Goal: Information Seeking & Learning: Learn about a topic

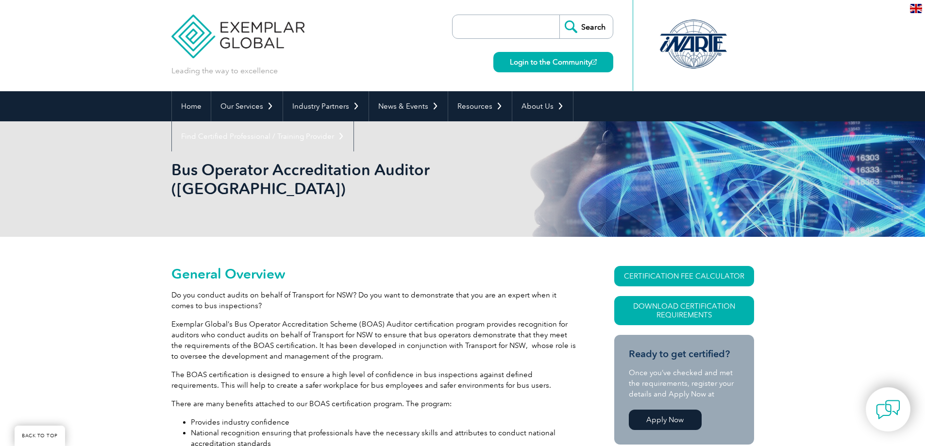
scroll to position [437, 0]
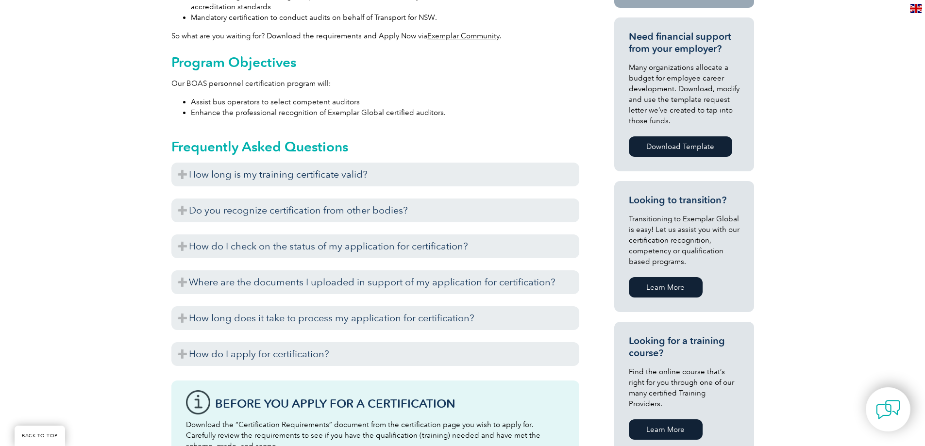
click at [506, 342] on h3 "How do I apply for certification?" at bounding box center [375, 354] width 408 height 24
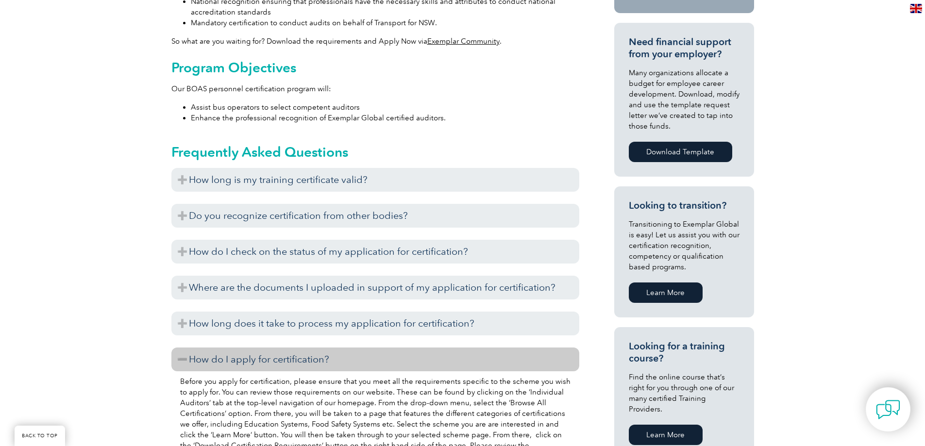
scroll to position [534, 0]
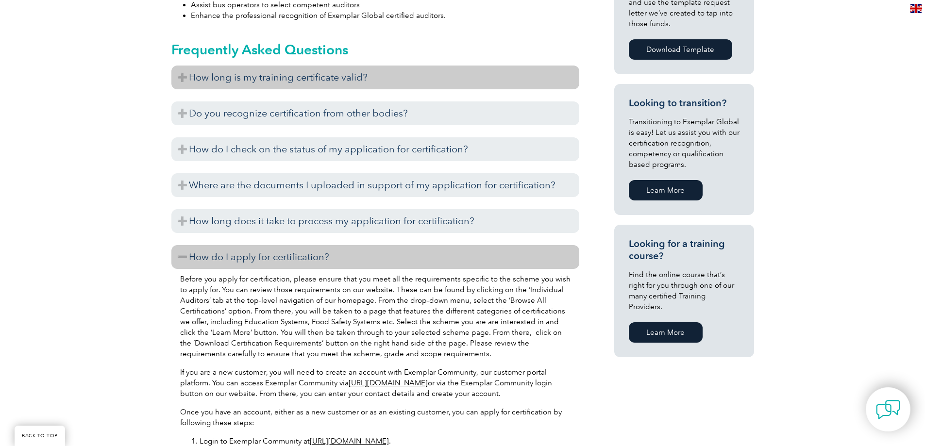
click at [363, 66] on h3 "How long is my training certificate valid?" at bounding box center [375, 78] width 408 height 24
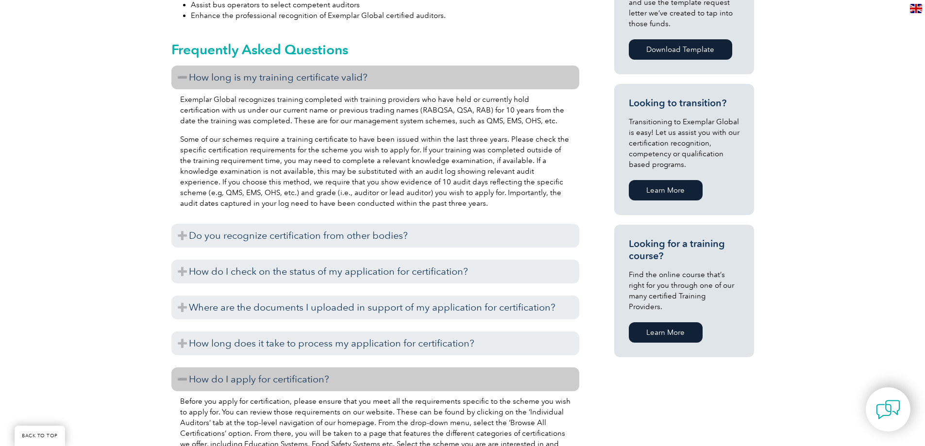
click at [363, 66] on h3 "How long is my training certificate valid?" at bounding box center [375, 78] width 408 height 24
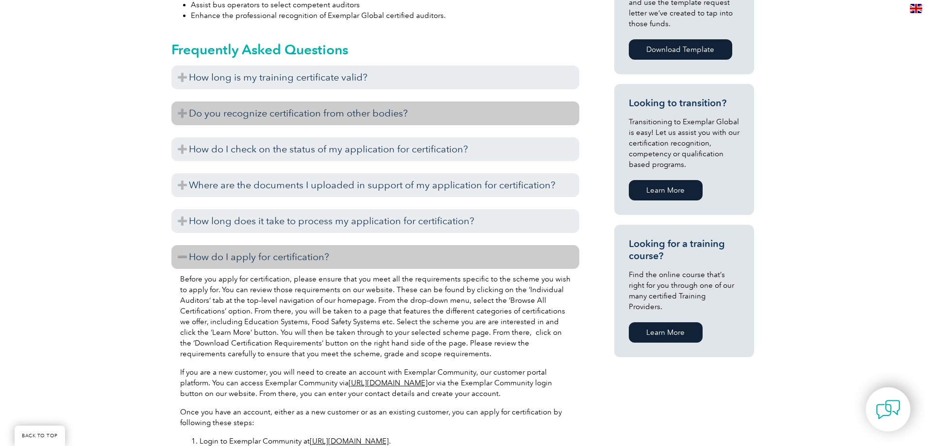
click at [358, 101] on h3 "Do you recognize certification from other bodies?" at bounding box center [375, 113] width 408 height 24
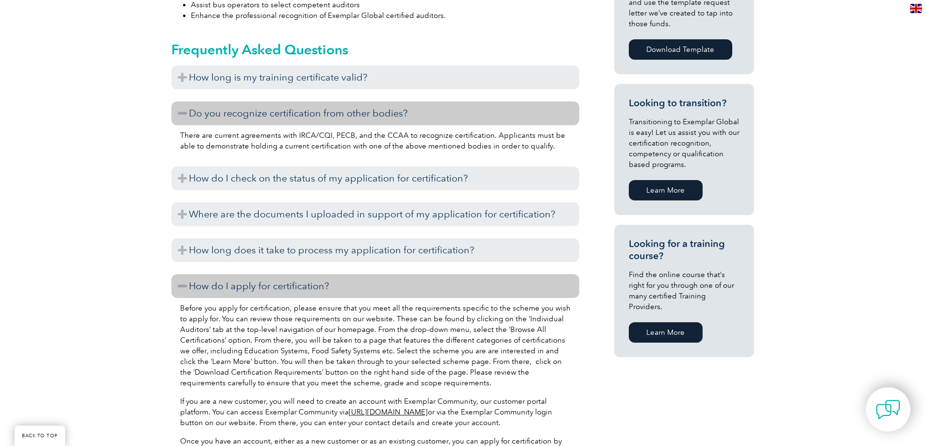
click at [358, 101] on h3 "Do you recognize certification from other bodies?" at bounding box center [375, 113] width 408 height 24
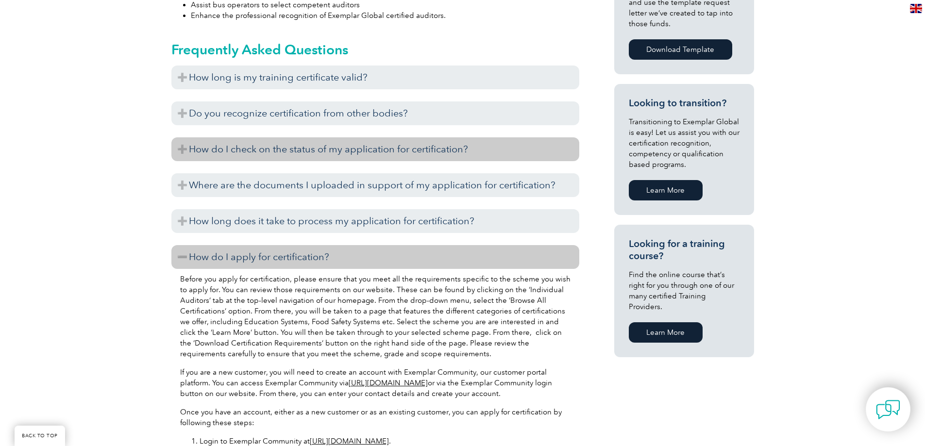
click at [362, 137] on h3 "How do I check on the status of my application for certification?" at bounding box center [375, 149] width 408 height 24
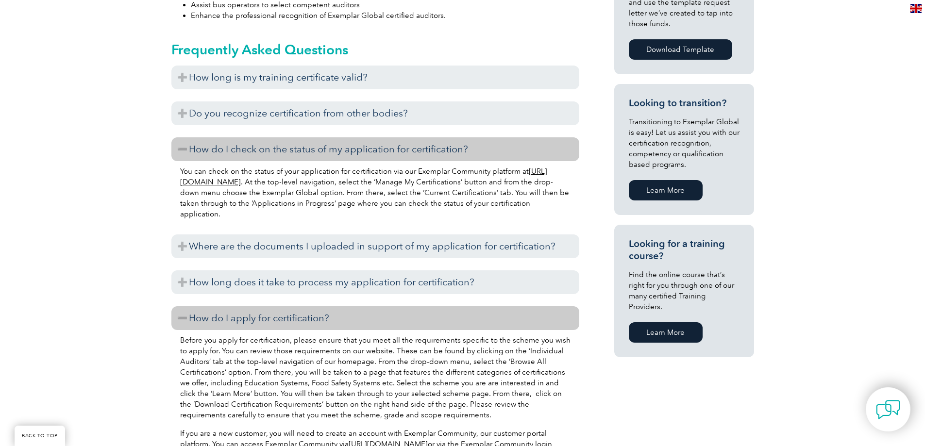
click at [362, 137] on h3 "How do I check on the status of my application for certification?" at bounding box center [375, 149] width 408 height 24
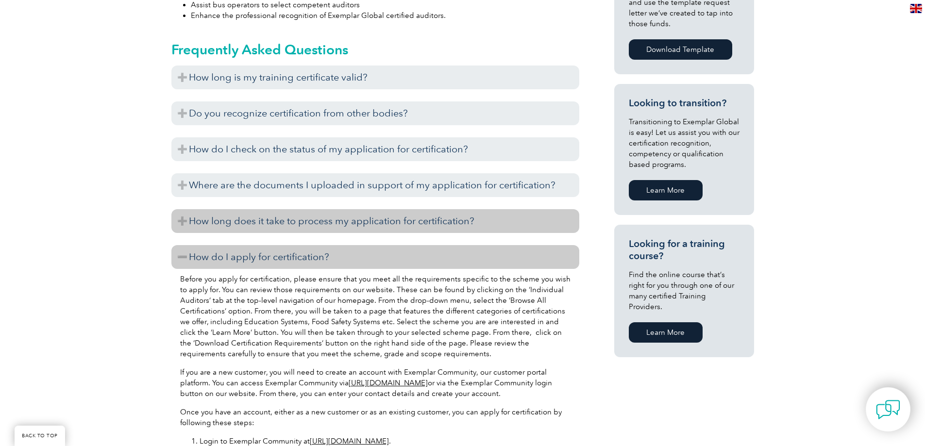
click at [359, 211] on h3 "How long does it take to process my application for certification?" at bounding box center [375, 221] width 408 height 24
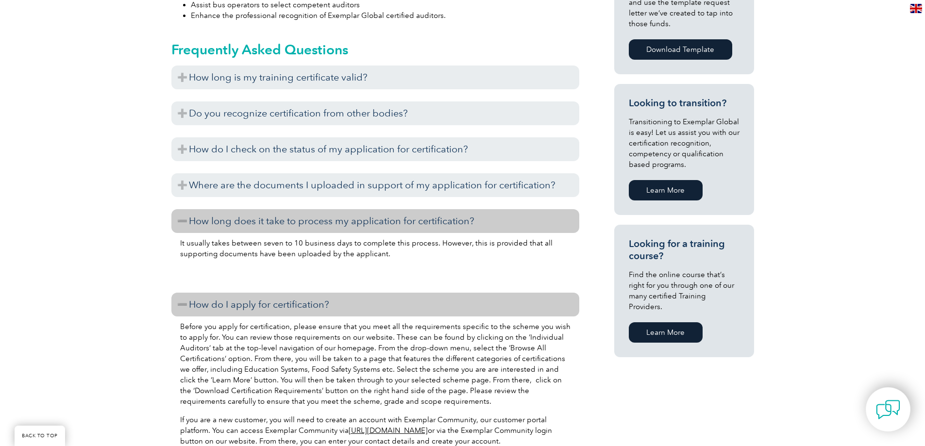
click at [359, 211] on h3 "How long does it take to process my application for certification?" at bounding box center [375, 221] width 408 height 24
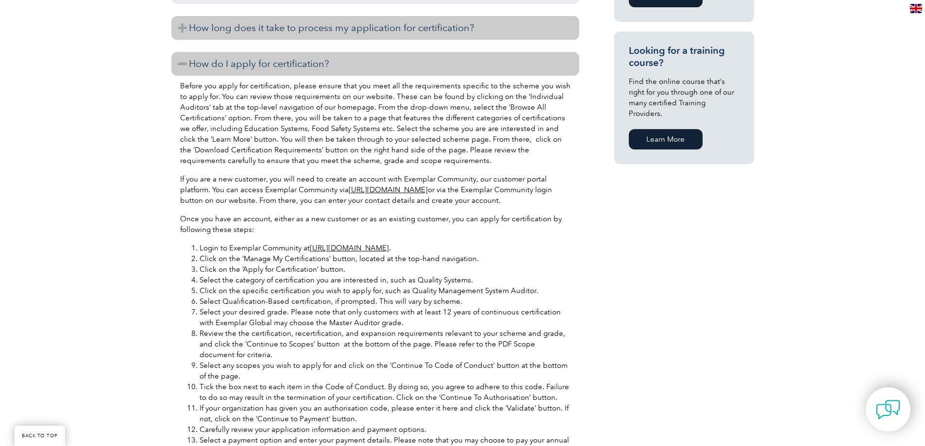
scroll to position [728, 0]
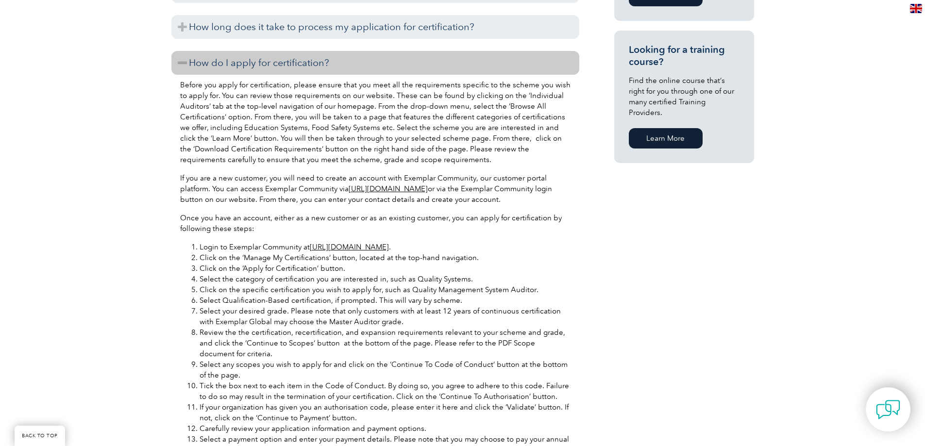
click at [367, 184] on link "https://community.exemplarglobal.org/" at bounding box center [387, 188] width 79 height 9
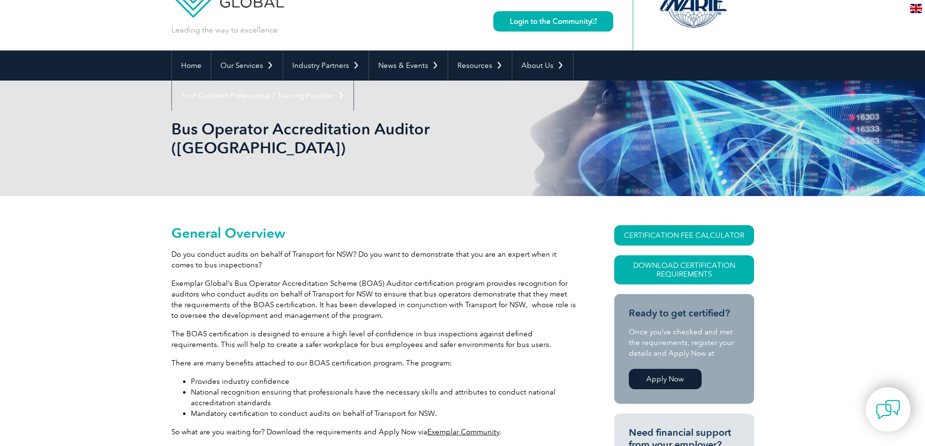
scroll to position [0, 0]
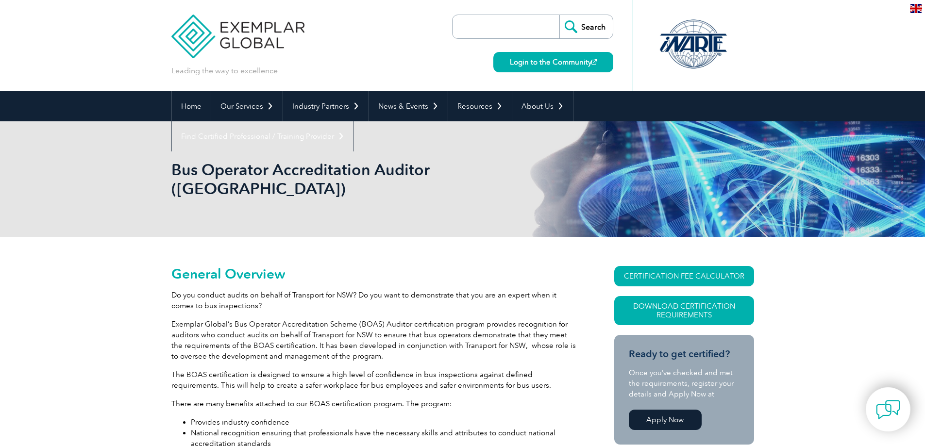
click at [487, 19] on input "search" at bounding box center [508, 26] width 102 height 23
type input "certification reqirement"
click at [559, 15] on input "Search" at bounding box center [585, 26] width 53 height 23
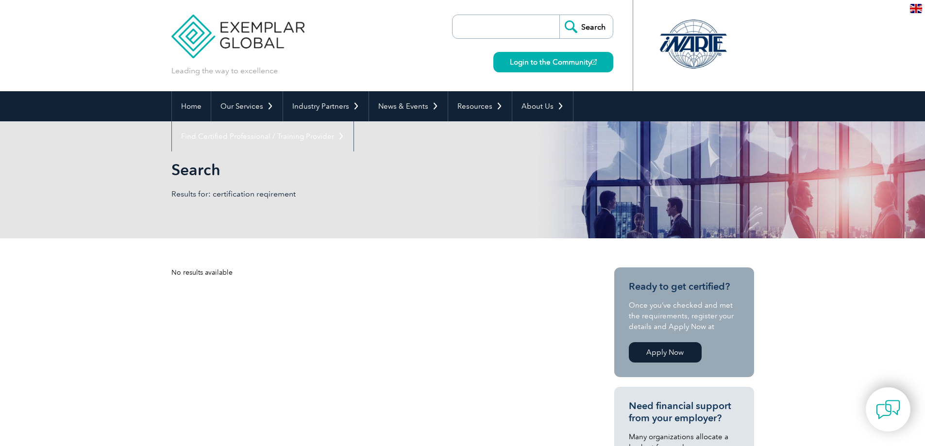
click at [489, 18] on input "search" at bounding box center [508, 26] width 102 height 23
drag, startPoint x: 548, startPoint y: 24, endPoint x: 506, endPoint y: 24, distance: 42.2
click at [506, 24] on input "certification reqirement" at bounding box center [508, 26] width 102 height 23
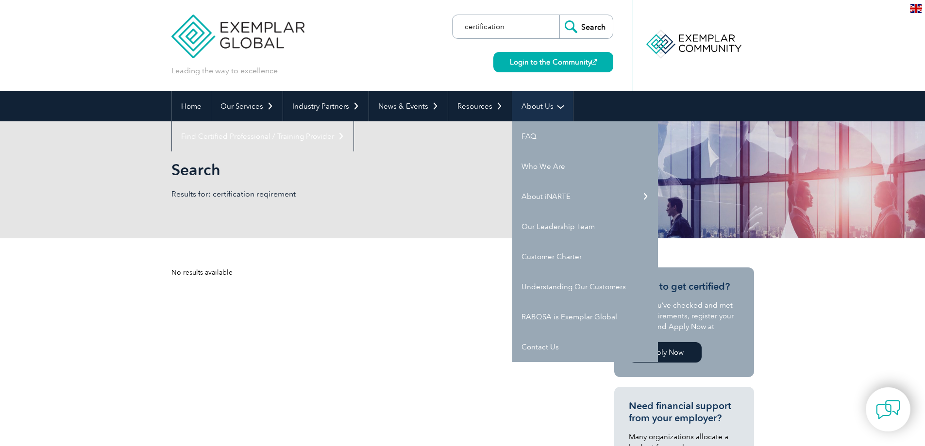
type input "certification"
click at [559, 15] on input "Search" at bounding box center [585, 26] width 53 height 23
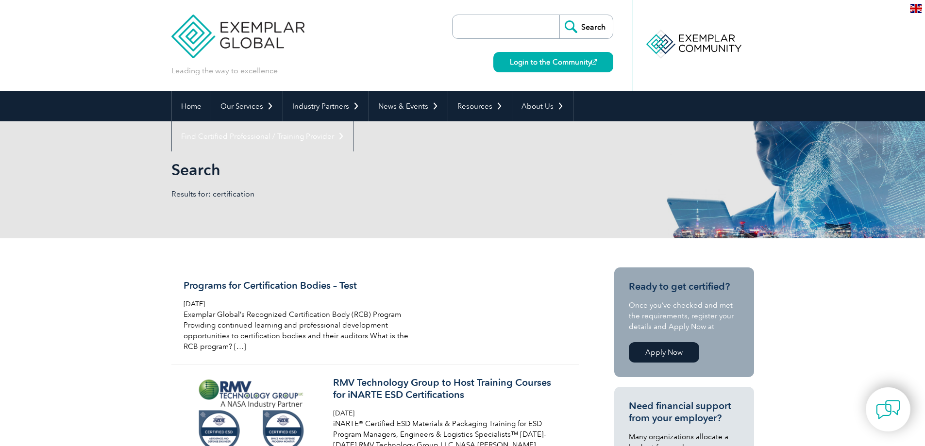
click at [920, 6] on img at bounding box center [916, 8] width 12 height 9
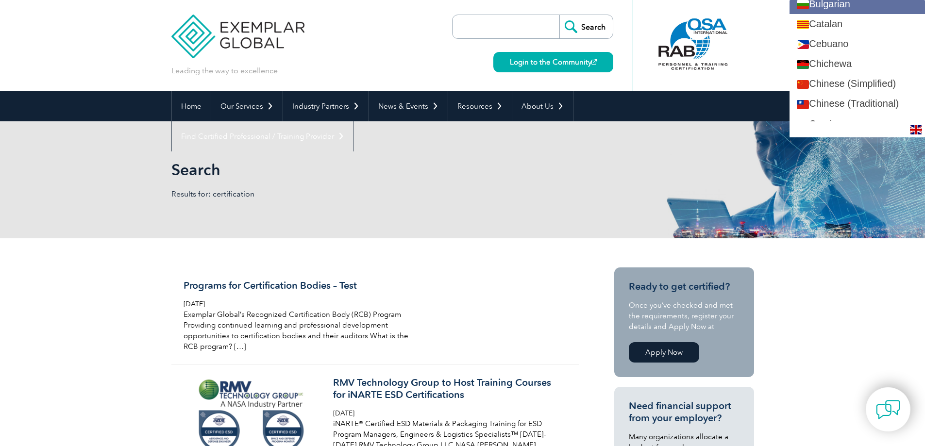
scroll to position [340, 0]
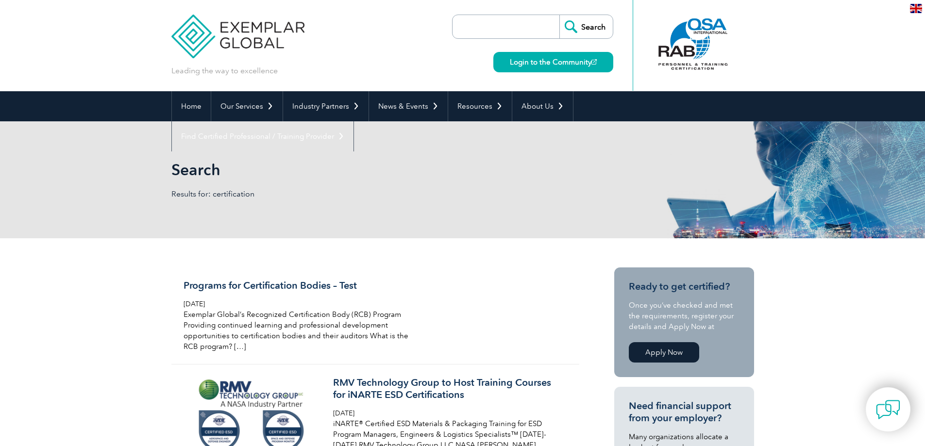
click at [668, 361] on link "Apply Now" at bounding box center [664, 352] width 70 height 20
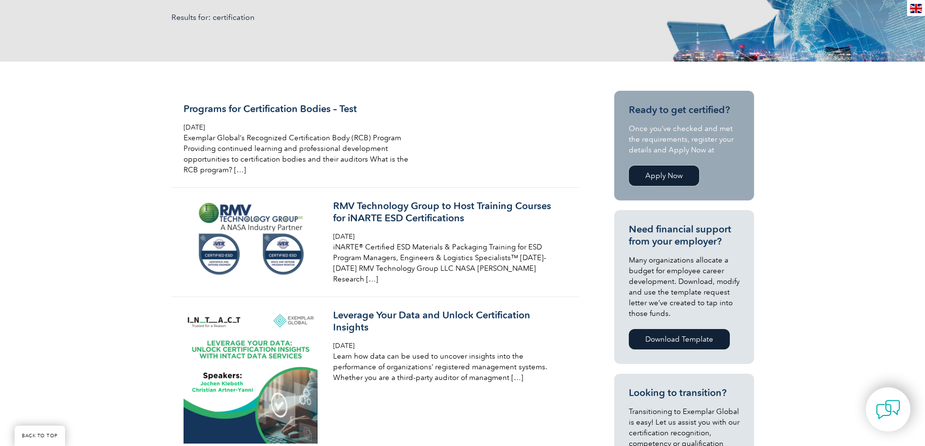
scroll to position [97, 0]
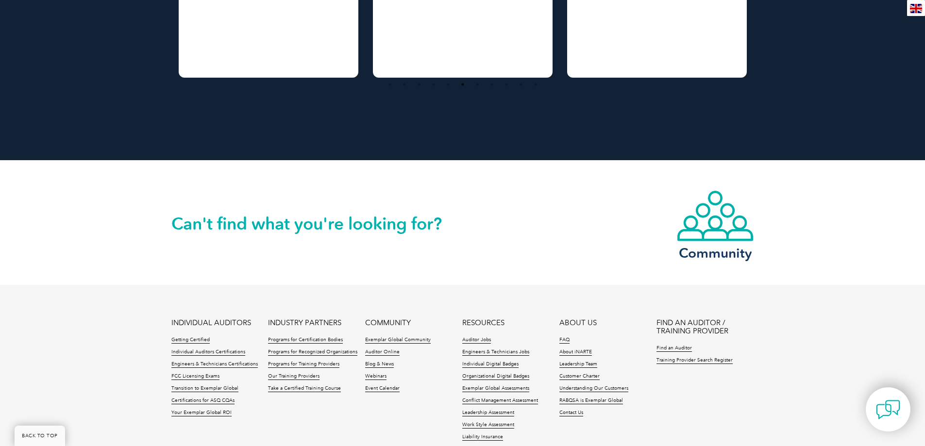
scroll to position [966, 0]
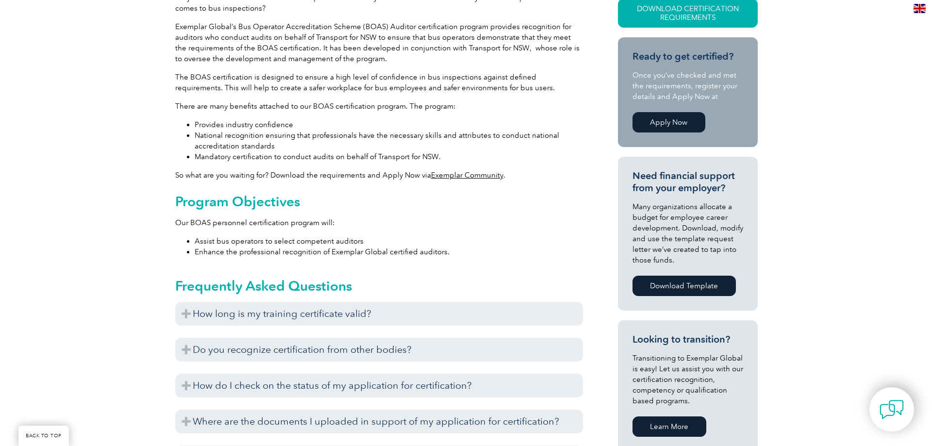
scroll to position [103, 0]
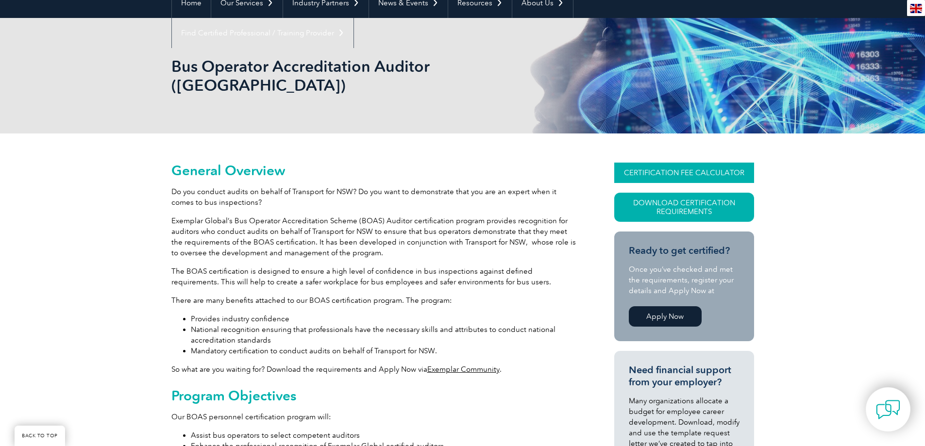
click at [644, 163] on link "CERTIFICATION FEE CALCULATOR" at bounding box center [684, 173] width 140 height 20
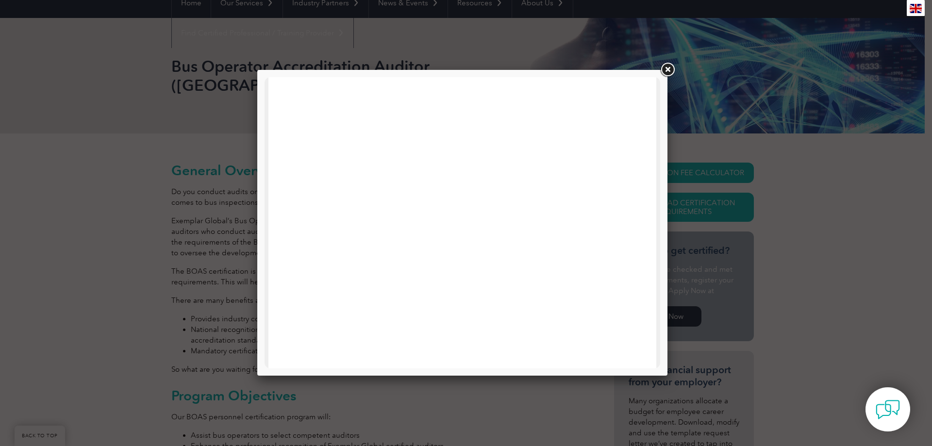
scroll to position [463, 0]
